Goal: Task Accomplishment & Management: Manage account settings

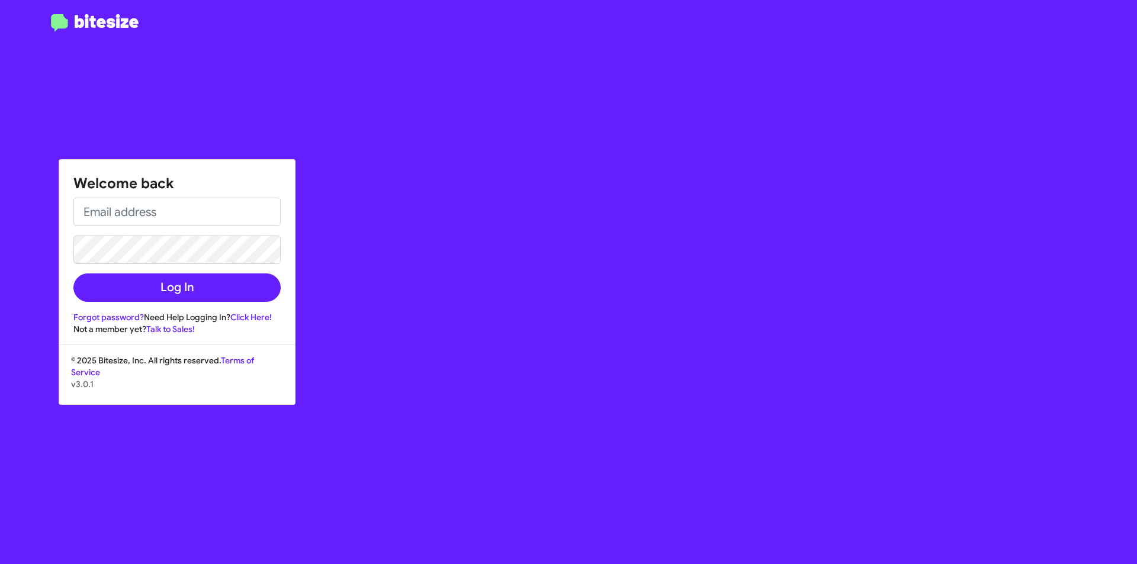
click at [182, 195] on div "Welcome back Log In Forgot password? Need Help Logging In? Click Here! Not a me…" at bounding box center [177, 247] width 236 height 175
click at [185, 223] on input "email" at bounding box center [176, 212] width 207 height 28
click at [154, 210] on input "email" at bounding box center [176, 212] width 207 height 28
type input "kmorel@myislandcdjr.com"
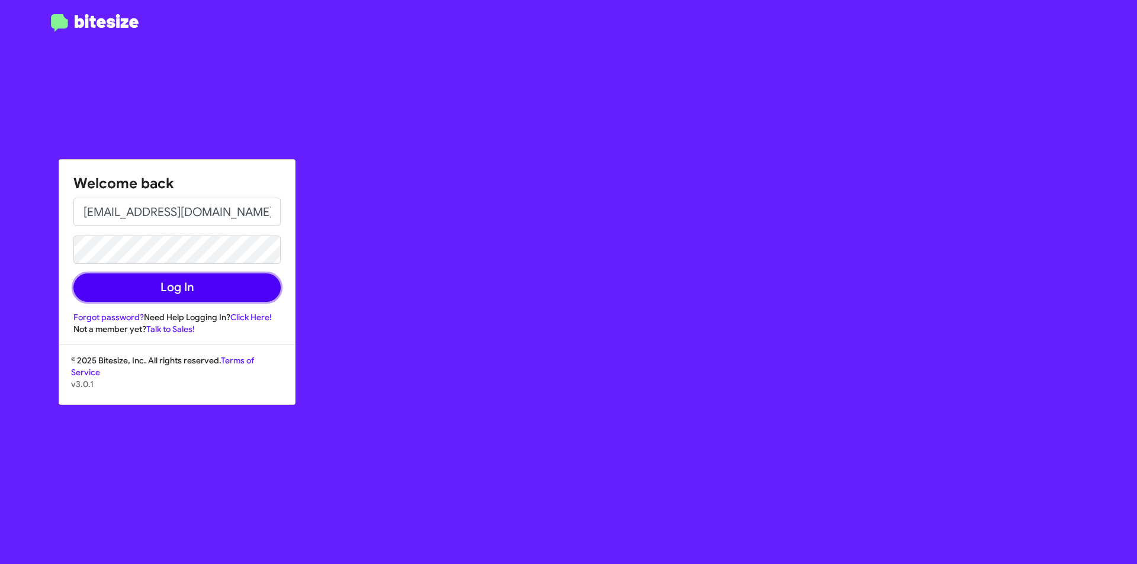
click at [152, 280] on button "Log In" at bounding box center [176, 288] width 207 height 28
